Goal: Information Seeking & Learning: Learn about a topic

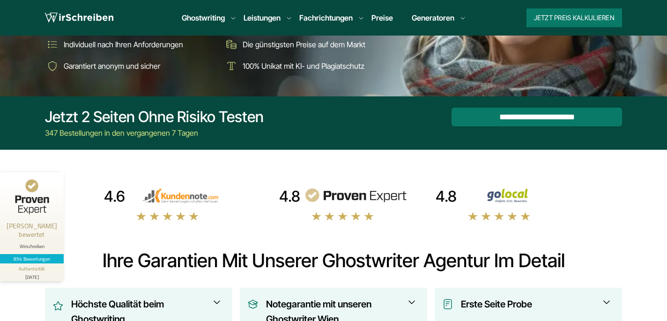
scroll to position [163, 0]
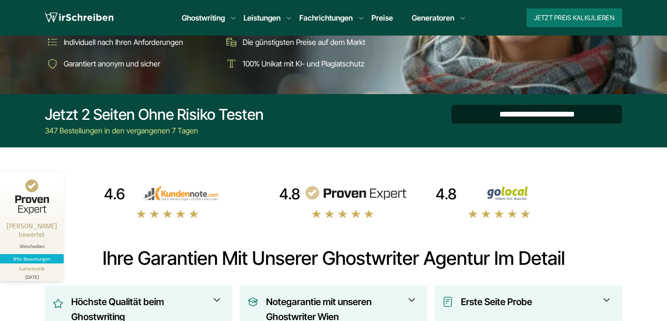
click at [505, 111] on input "**********" at bounding box center [537, 114] width 170 height 19
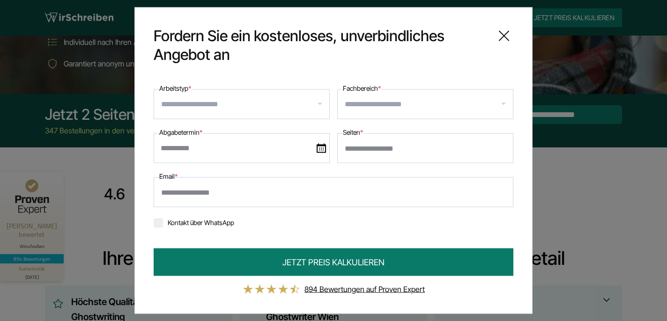
click at [314, 107] on input "Arbeitstyp *" at bounding box center [245, 104] width 168 height 15
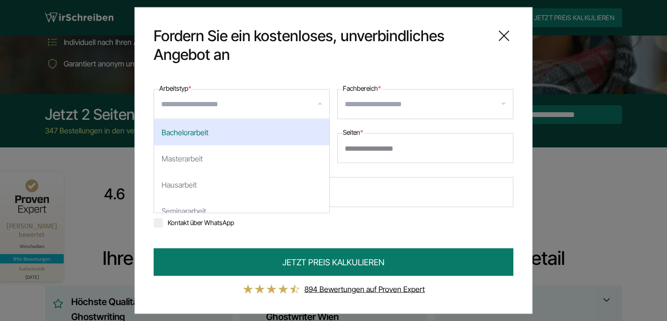
click at [265, 137] on div "Bachelorarbeit" at bounding box center [241, 132] width 175 height 26
select select "**"
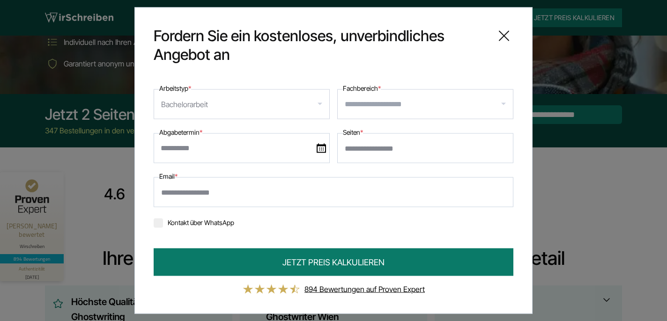
click at [363, 102] on input "Fachbereich *" at bounding box center [429, 104] width 168 height 15
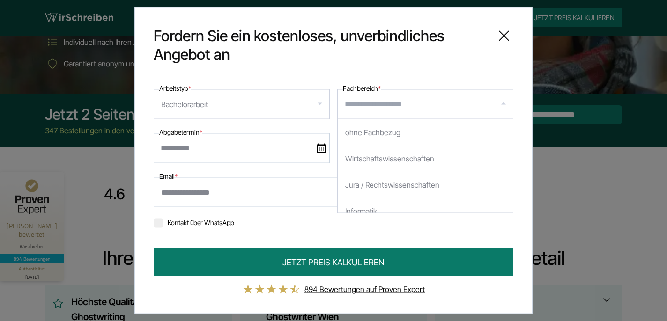
scroll to position [0, 0]
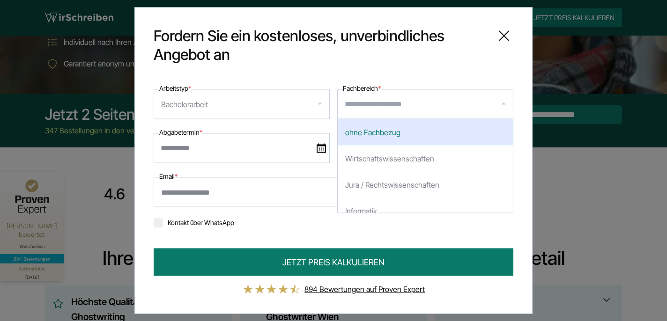
click at [507, 38] on icon at bounding box center [504, 36] width 19 height 19
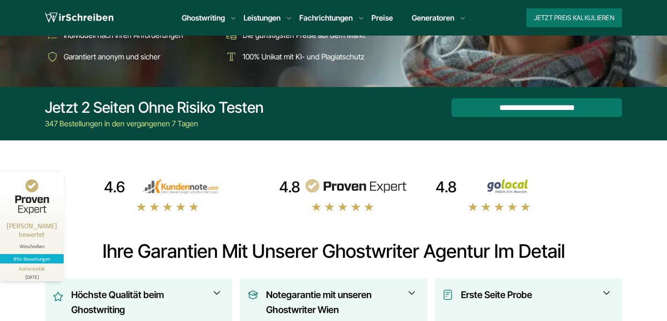
scroll to position [172, 0]
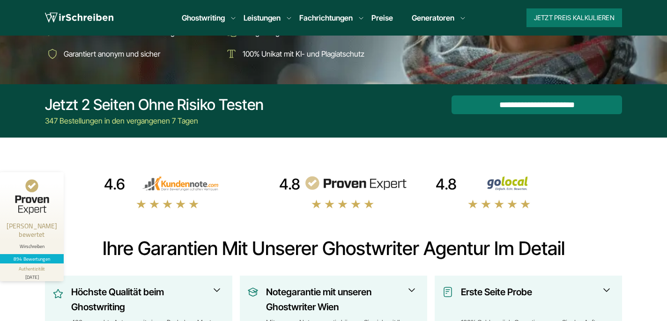
click at [383, 12] on li "Preise" at bounding box center [382, 17] width 22 height 11
click at [383, 14] on link "Preise" at bounding box center [382, 17] width 22 height 9
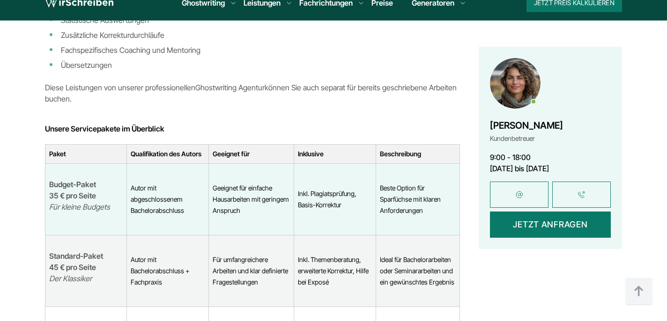
scroll to position [1911, 0]
